Goal: Transaction & Acquisition: Purchase product/service

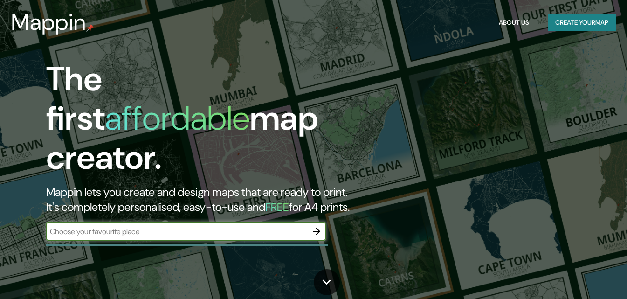
click at [145, 226] on input "text" at bounding box center [176, 231] width 261 height 11
type input "[PERSON_NAME] del mar suce"
click at [314, 227] on icon "button" at bounding box center [316, 230] width 7 height 7
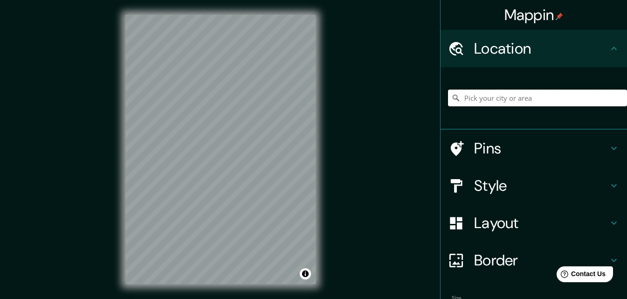
click at [496, 102] on input "Pick your city or area" at bounding box center [537, 98] width 179 height 17
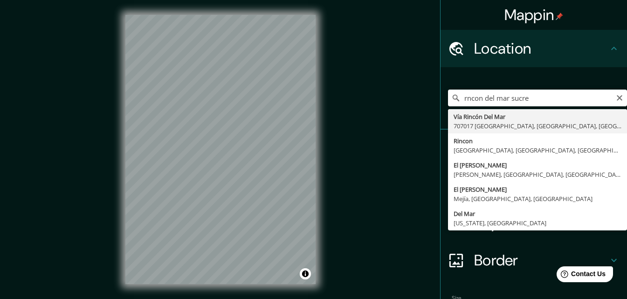
type input "Vía [PERSON_NAME][GEOGRAPHIC_DATA], 707017 [GEOGRAPHIC_DATA], [GEOGRAPHIC_DATA]…"
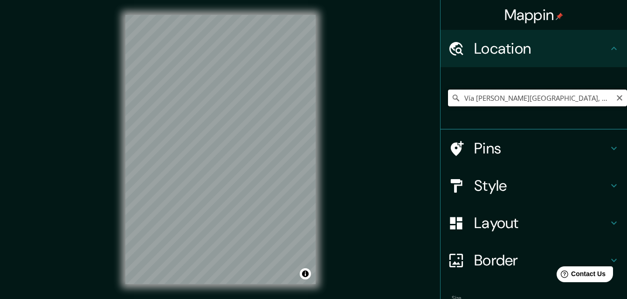
click at [554, 97] on input "Vía [PERSON_NAME][GEOGRAPHIC_DATA], 707017 [GEOGRAPHIC_DATA], [GEOGRAPHIC_DATA]…" at bounding box center [537, 98] width 179 height 17
click at [616, 99] on icon "Clear" at bounding box center [619, 97] width 7 height 7
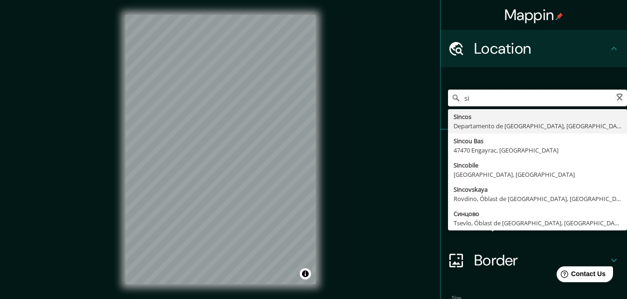
type input "s"
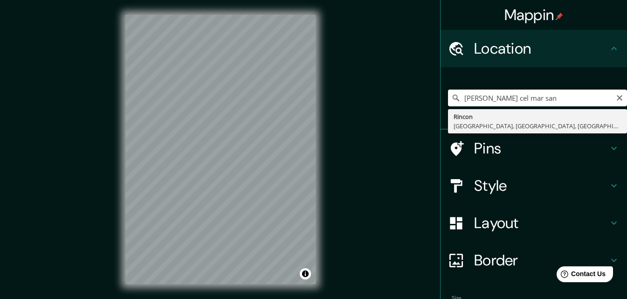
type input "[PERSON_NAME], [GEOGRAPHIC_DATA], [GEOGRAPHIC_DATA], [GEOGRAPHIC_DATA]"
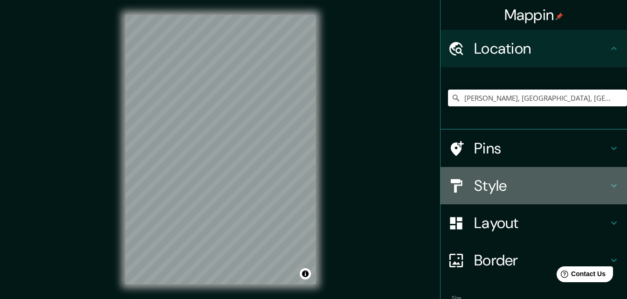
click at [538, 186] on h4 "Style" at bounding box center [541, 185] width 134 height 19
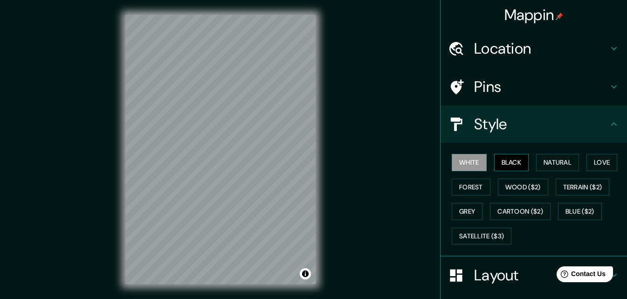
click at [515, 155] on button "Black" at bounding box center [511, 162] width 35 height 17
click at [538, 159] on button "Natural" at bounding box center [557, 162] width 43 height 17
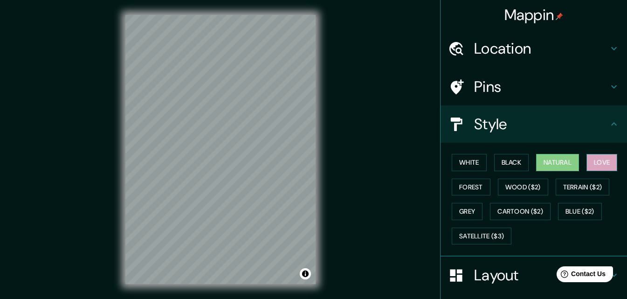
click at [595, 159] on button "Love" at bounding box center [601, 162] width 31 height 17
click at [463, 165] on button "White" at bounding box center [469, 162] width 35 height 17
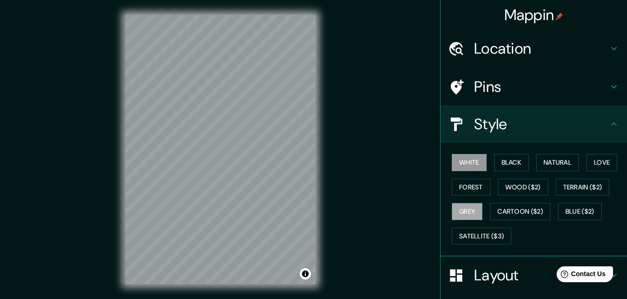
click at [460, 211] on button "Grey" at bounding box center [467, 211] width 31 height 17
click at [460, 186] on button "Forest" at bounding box center [471, 187] width 39 height 17
click at [476, 213] on button "Grey" at bounding box center [467, 211] width 31 height 17
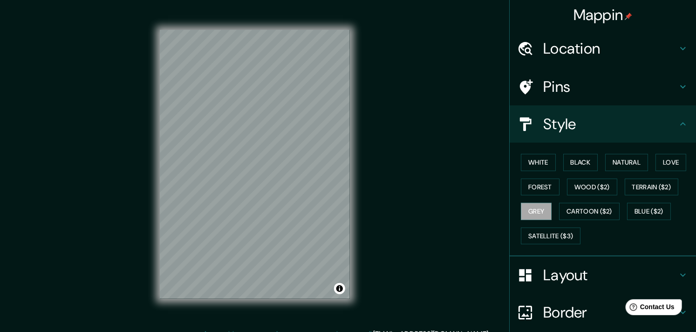
drag, startPoint x: 809, startPoint y: 4, endPoint x: 393, endPoint y: 205, distance: 462.9
click at [393, 205] on div "Mappin Location [GEOGRAPHIC_DATA], [GEOGRAPHIC_DATA], [GEOGRAPHIC_DATA], [GEOGR…" at bounding box center [348, 172] width 696 height 344
